Goal: Task Accomplishment & Management: Manage account settings

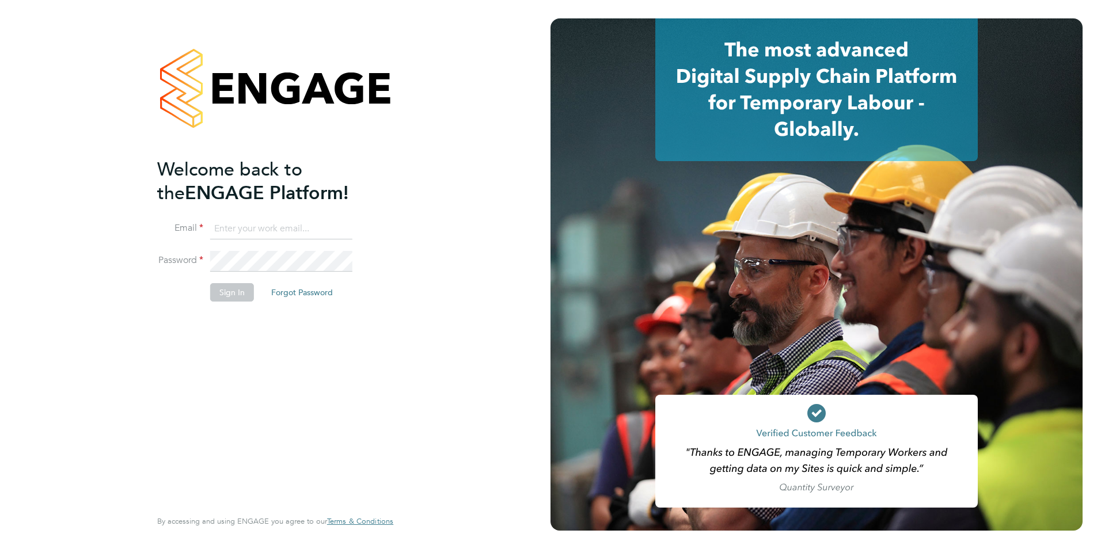
type input "[EMAIL_ADDRESS][DOMAIN_NAME]"
click at [233, 296] on button "Sign In" at bounding box center [232, 292] width 44 height 18
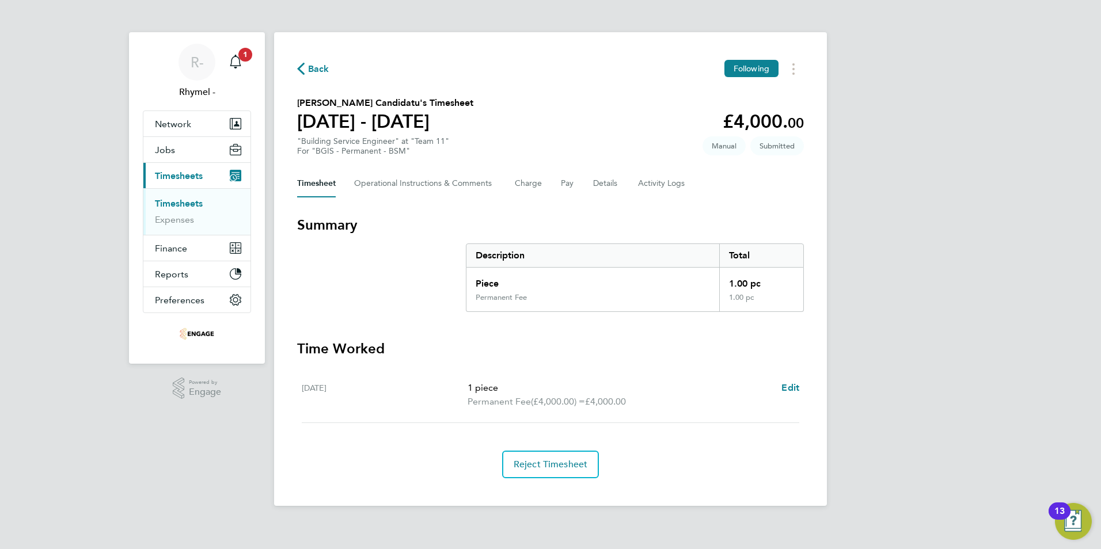
drag, startPoint x: 515, startPoint y: 406, endPoint x: 663, endPoint y: 403, distance: 148.0
click at [663, 403] on p "Permanent Fee (£4,000.00) = £4,000.00" at bounding box center [620, 402] width 305 height 14
click at [169, 169] on button "Current page: Timesheets" at bounding box center [196, 175] width 107 height 25
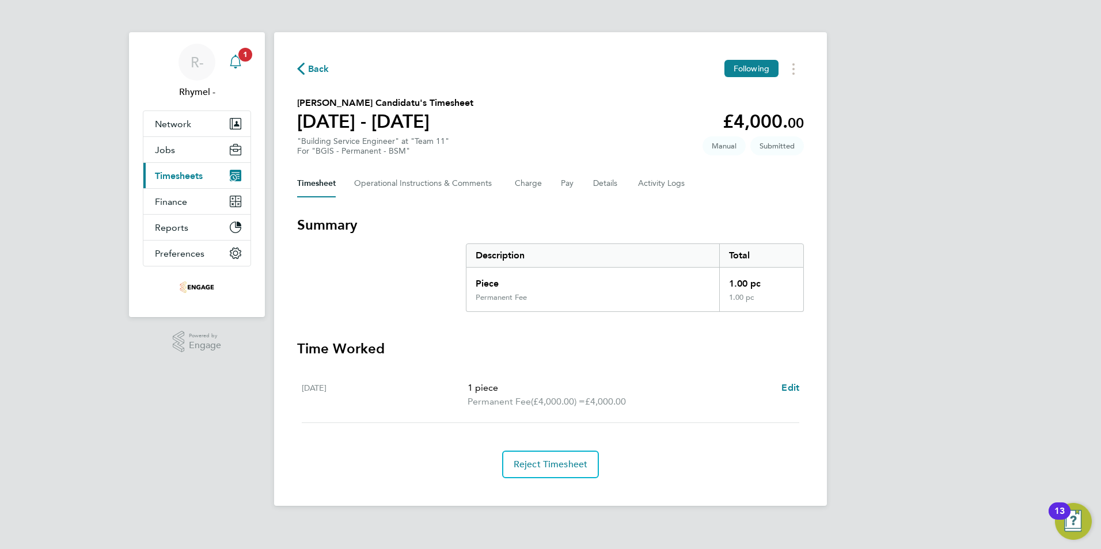
click at [237, 64] on icon "Main navigation" at bounding box center [236, 62] width 14 height 14
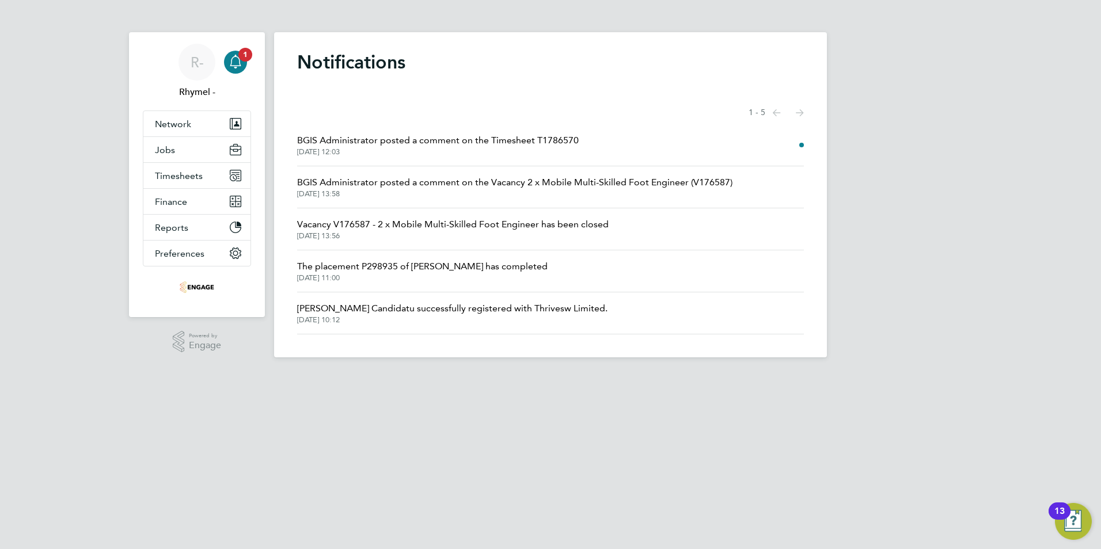
click at [480, 183] on span "BGIS Administrator posted a comment on the Vacancy 2 x Mobile Multi-Skilled Foo…" at bounding box center [514, 183] width 435 height 14
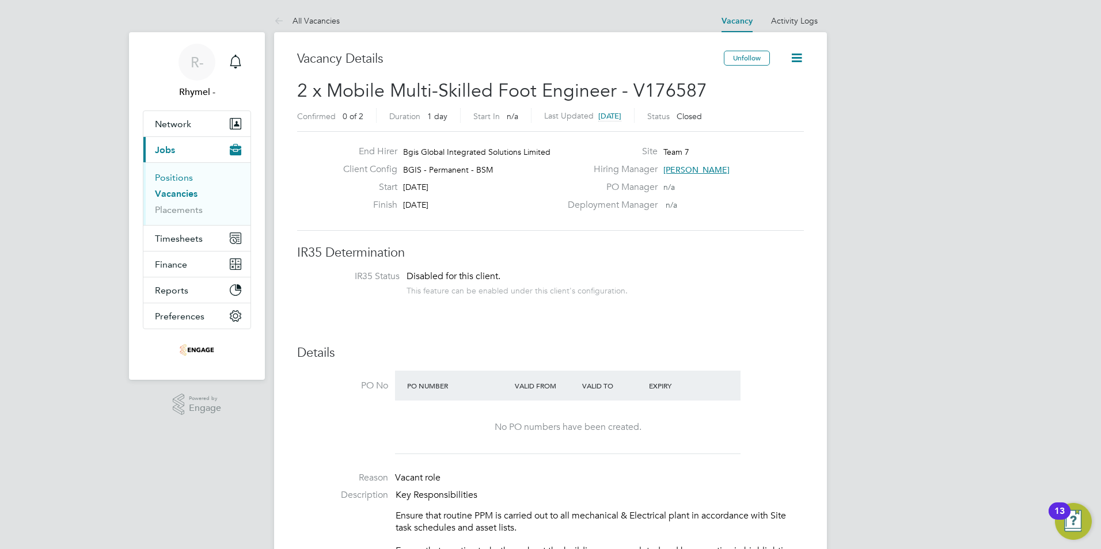
click at [185, 176] on link "Positions" at bounding box center [174, 177] width 38 height 11
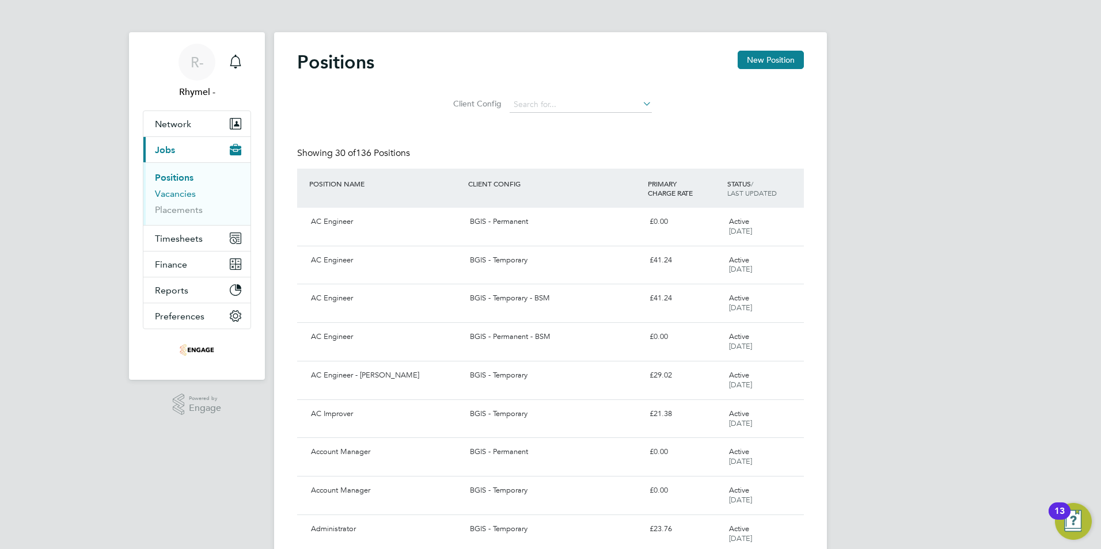
click at [170, 192] on link "Vacancies" at bounding box center [175, 193] width 41 height 11
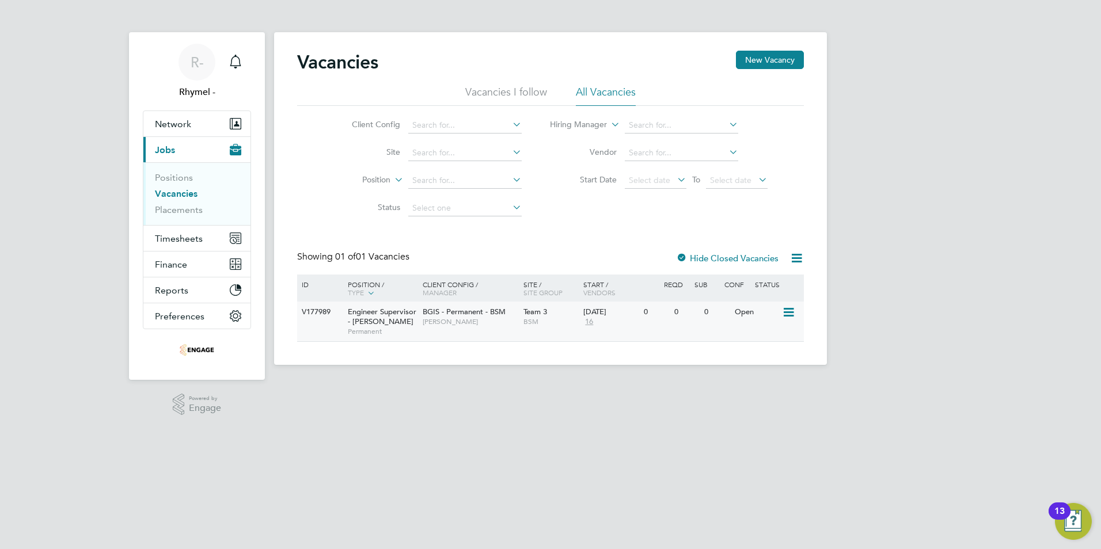
click at [366, 313] on span "Engineer Supervisor - Takeda" at bounding box center [382, 317] width 69 height 20
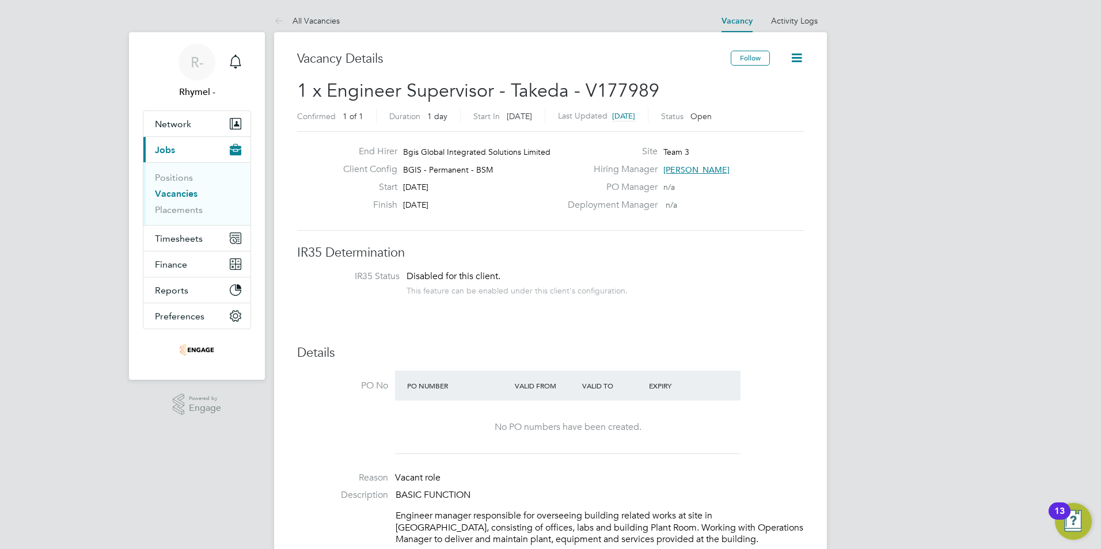
click at [178, 197] on link "Vacancies" at bounding box center [176, 193] width 43 height 11
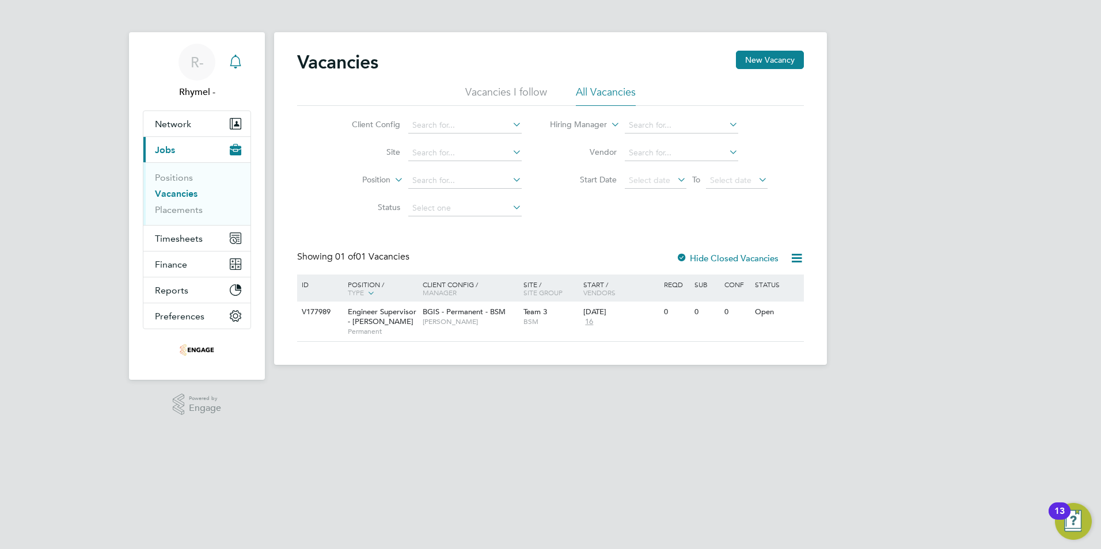
click at [229, 63] on icon "Main navigation" at bounding box center [236, 62] width 14 height 14
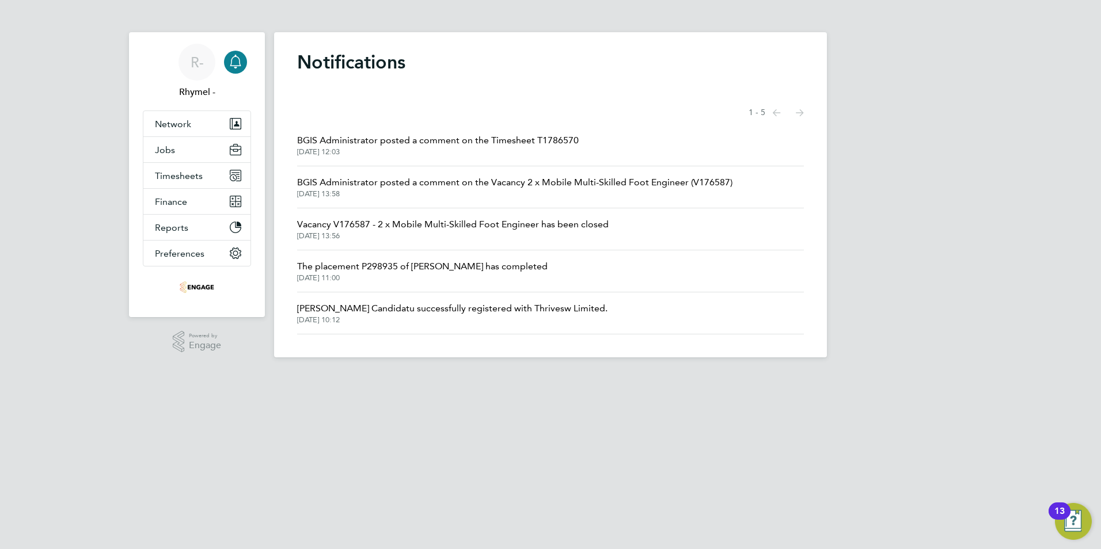
click at [524, 146] on span "BGIS Administrator posted a comment on the Timesheet T1786570" at bounding box center [438, 141] width 282 height 14
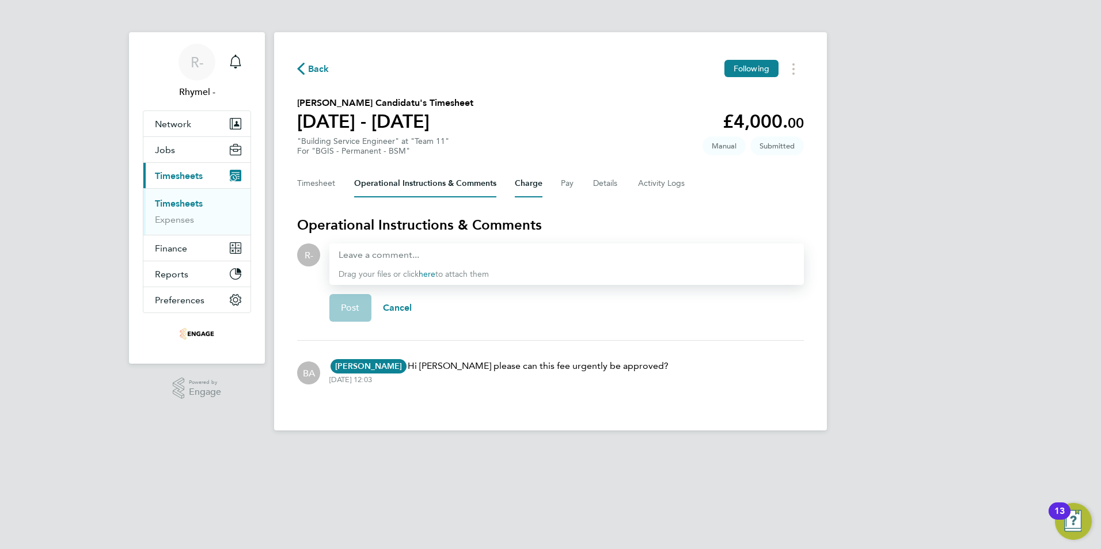
click at [538, 185] on button "Charge" at bounding box center [529, 184] width 28 height 28
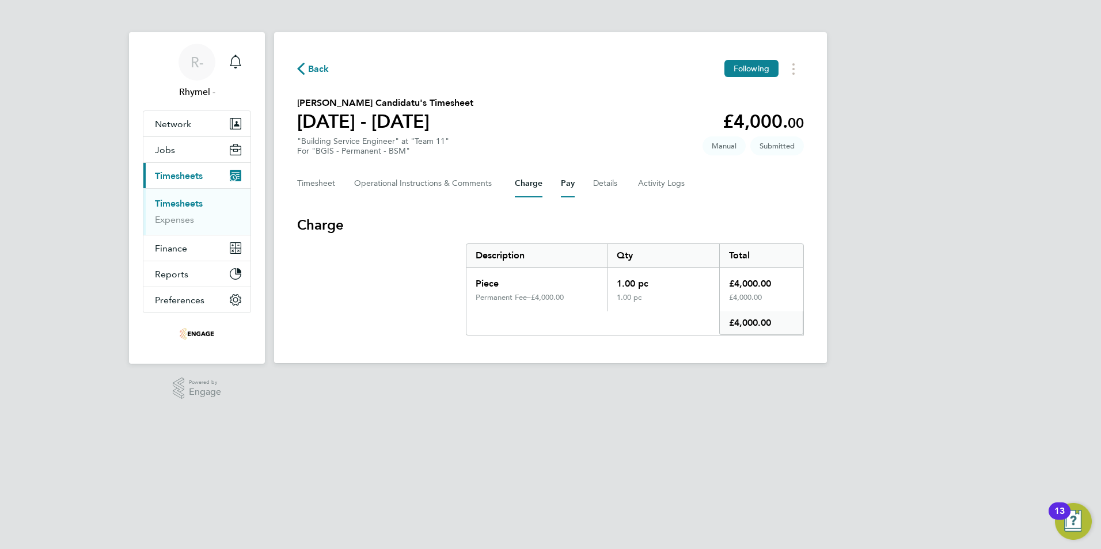
click at [564, 184] on button "Pay" at bounding box center [568, 184] width 14 height 28
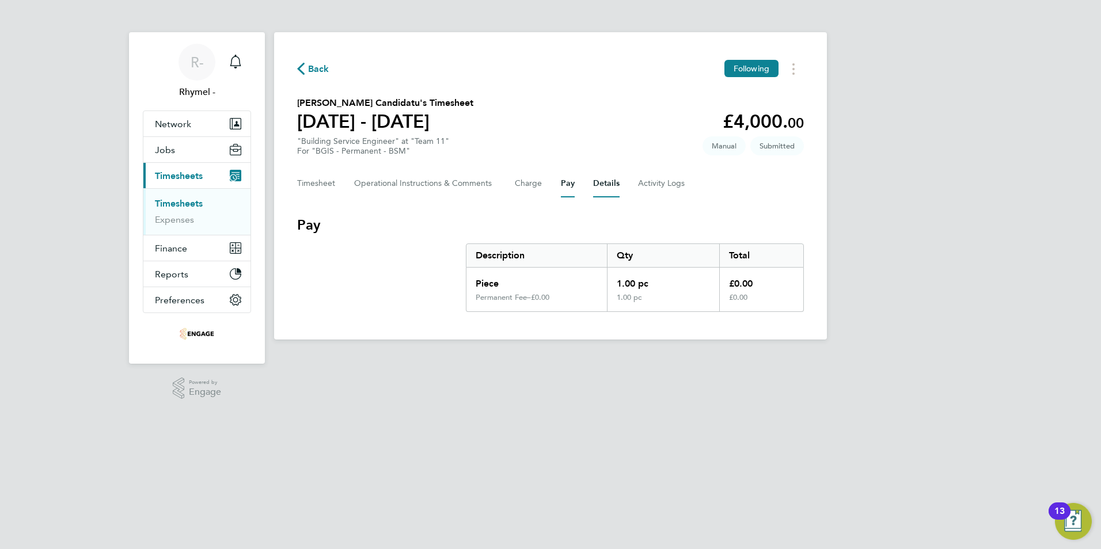
click at [618, 184] on button "Details" at bounding box center [606, 184] width 26 height 28
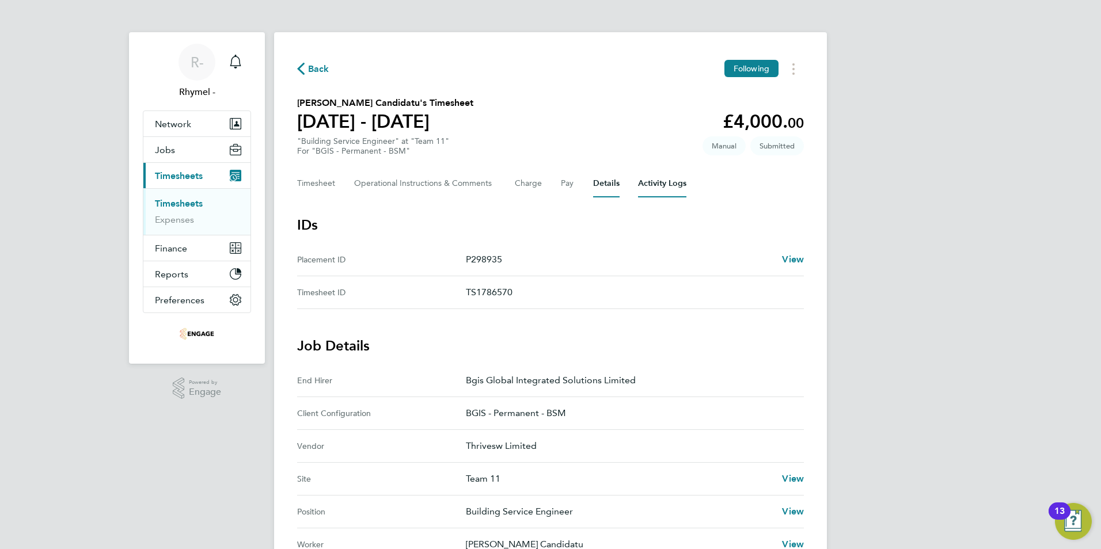
click at [658, 185] on Logs-tab "Activity Logs" at bounding box center [662, 184] width 48 height 28
